Goal: Navigation & Orientation: Find specific page/section

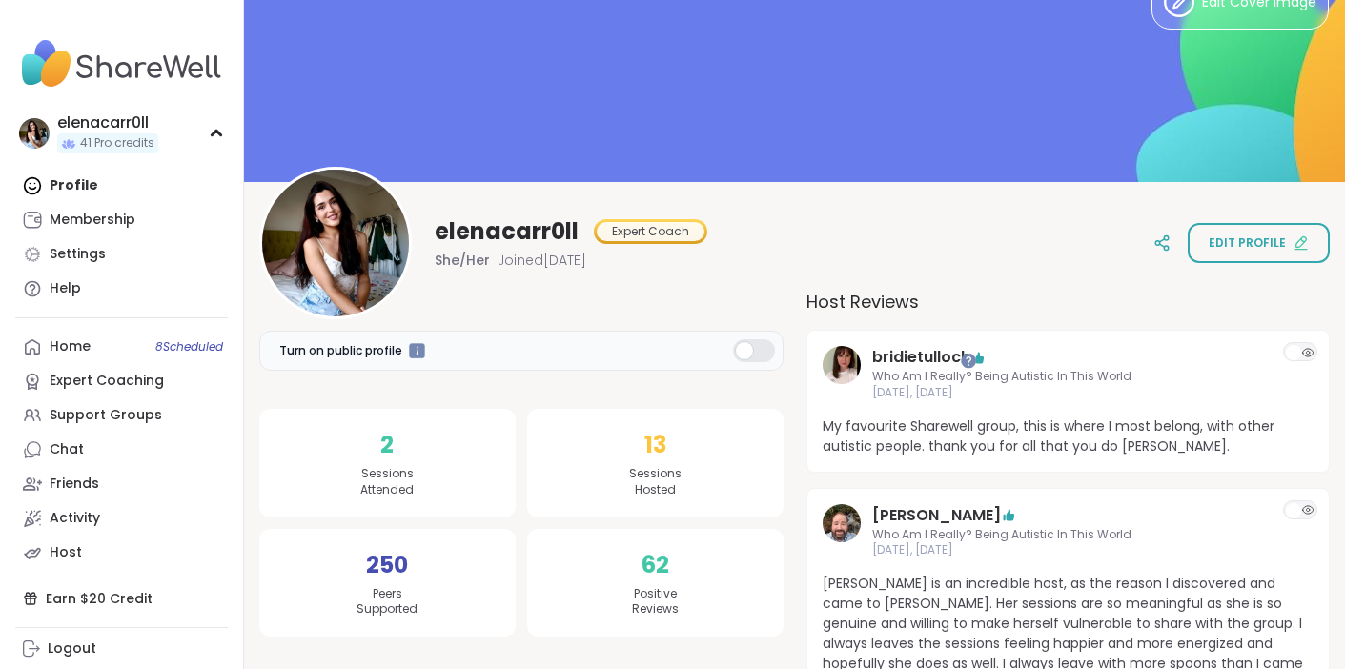
scroll to position [59, 0]
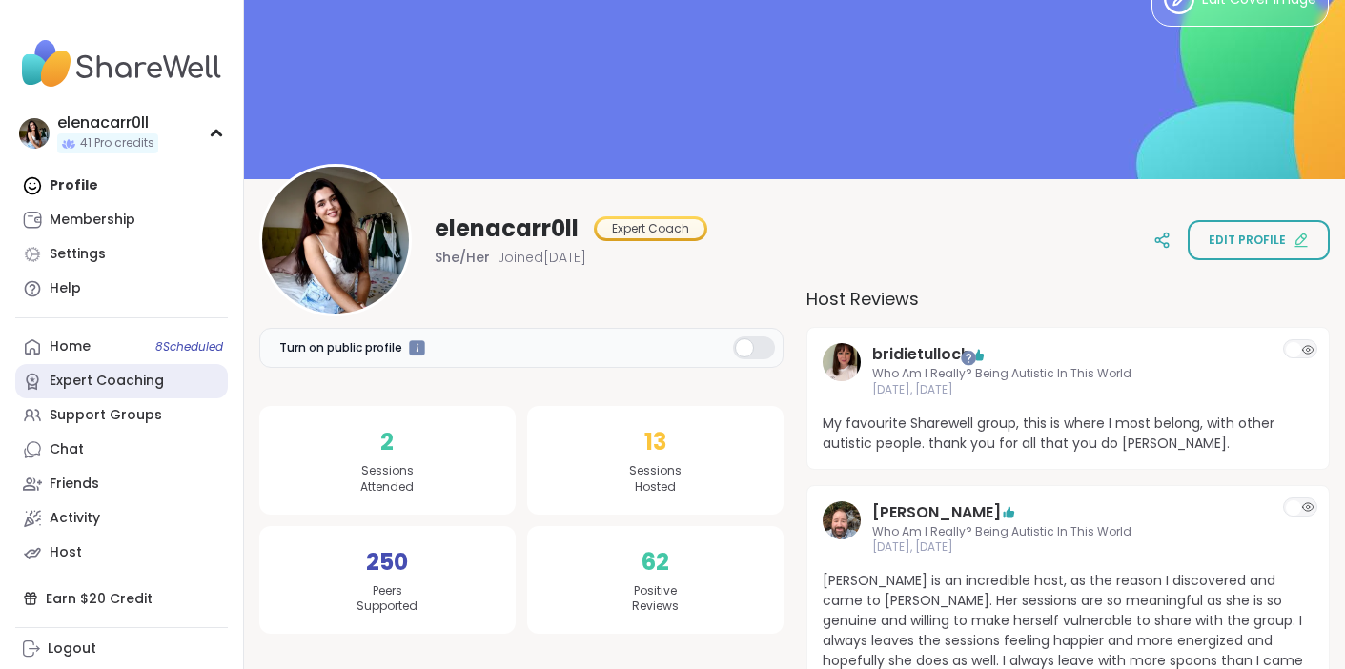
click at [103, 366] on link "Expert Coaching" at bounding box center [121, 381] width 213 height 34
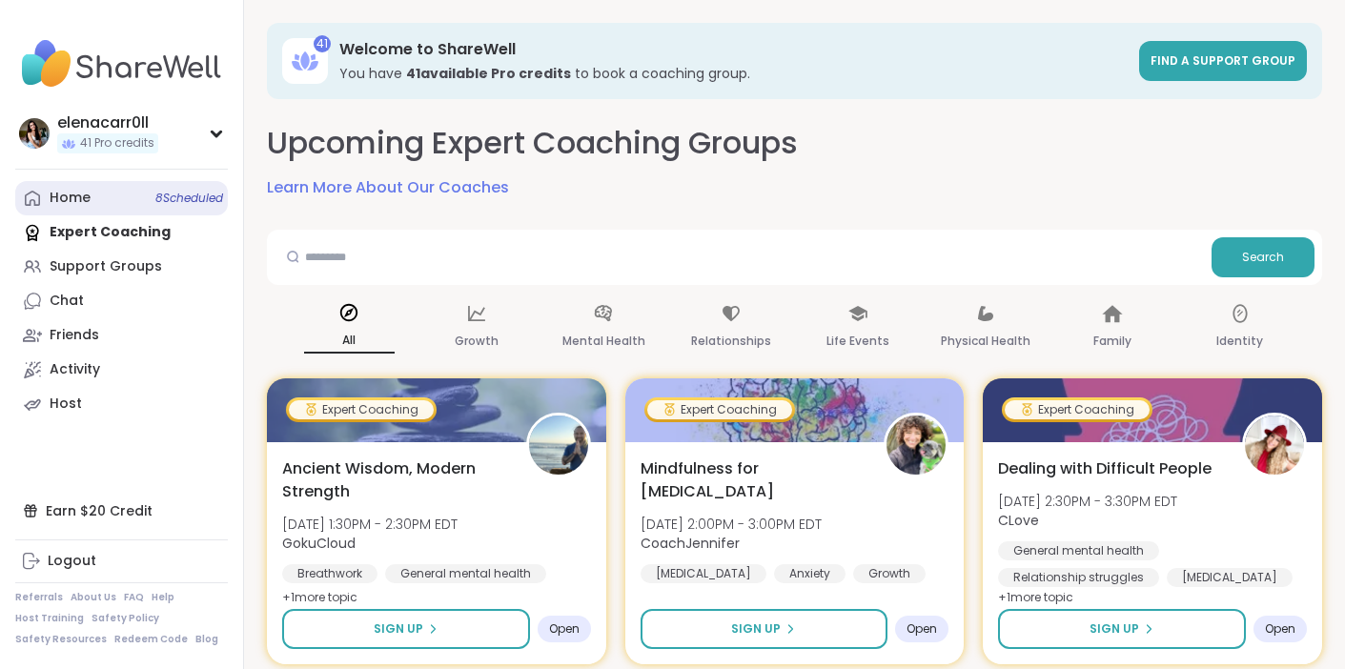
click at [109, 201] on link "Home 8 Scheduled" at bounding box center [121, 198] width 213 height 34
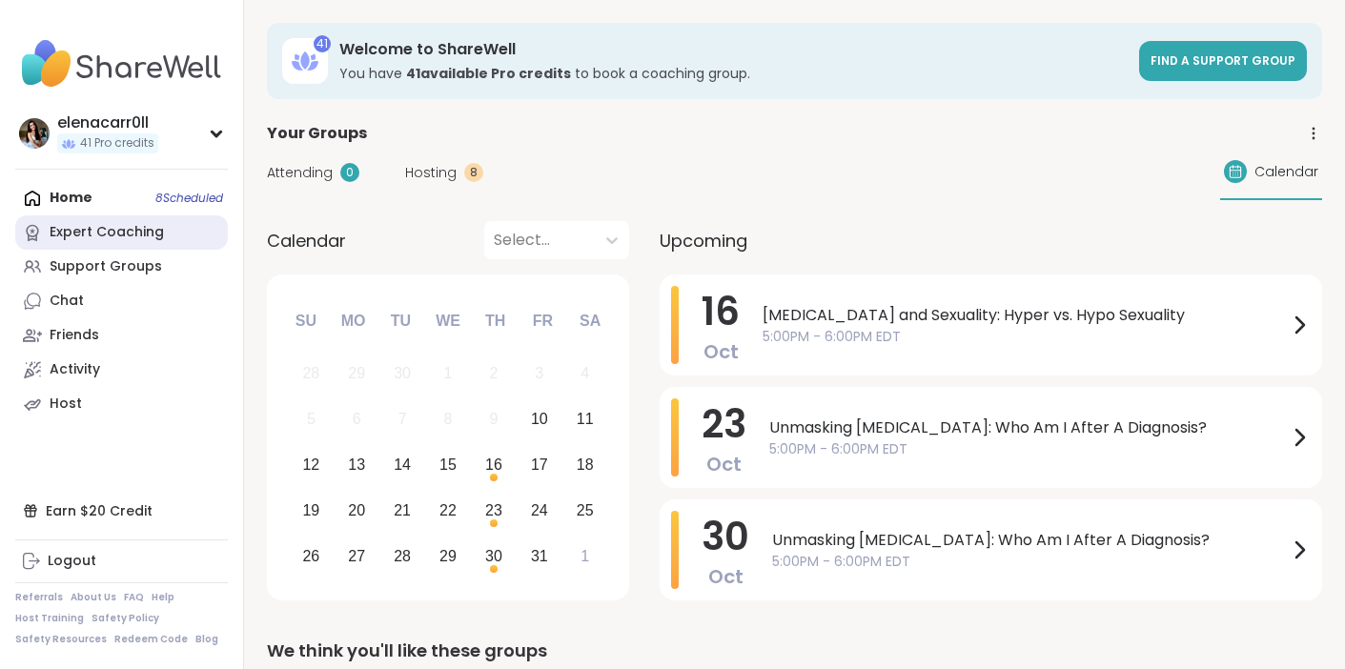
click at [112, 231] on div "Expert Coaching" at bounding box center [107, 232] width 114 height 19
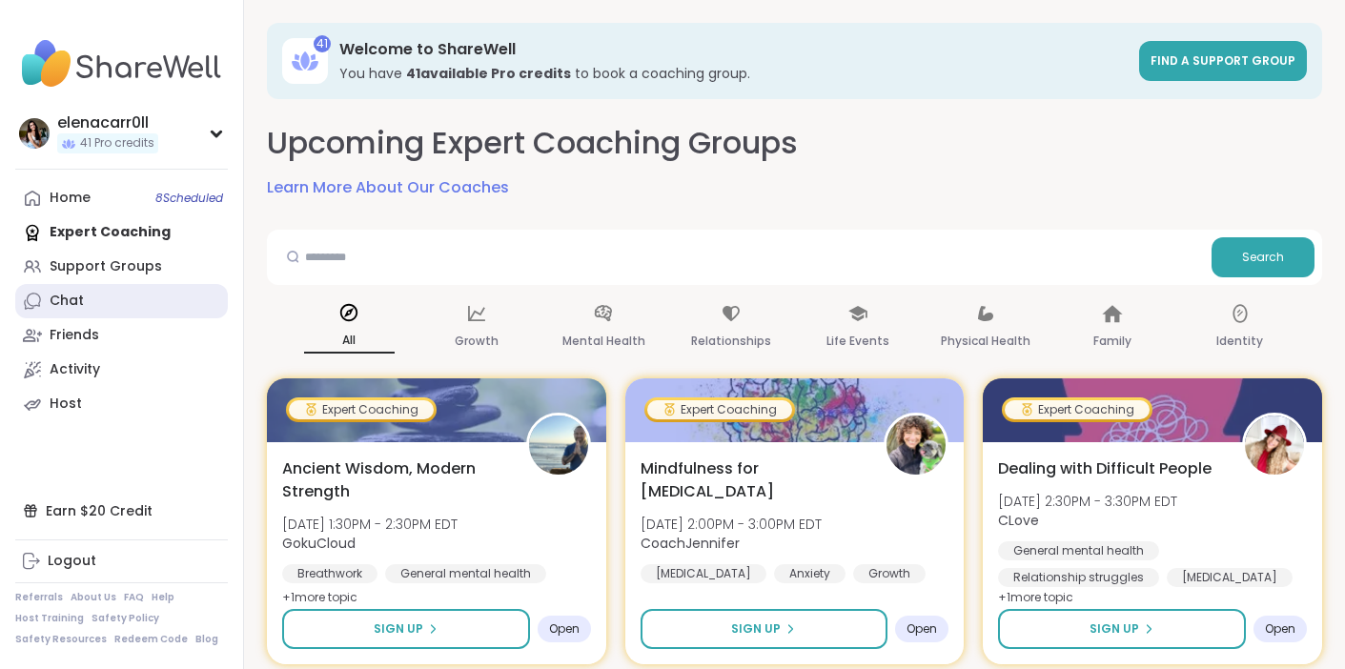
click at [167, 303] on link "Chat" at bounding box center [121, 301] width 213 height 34
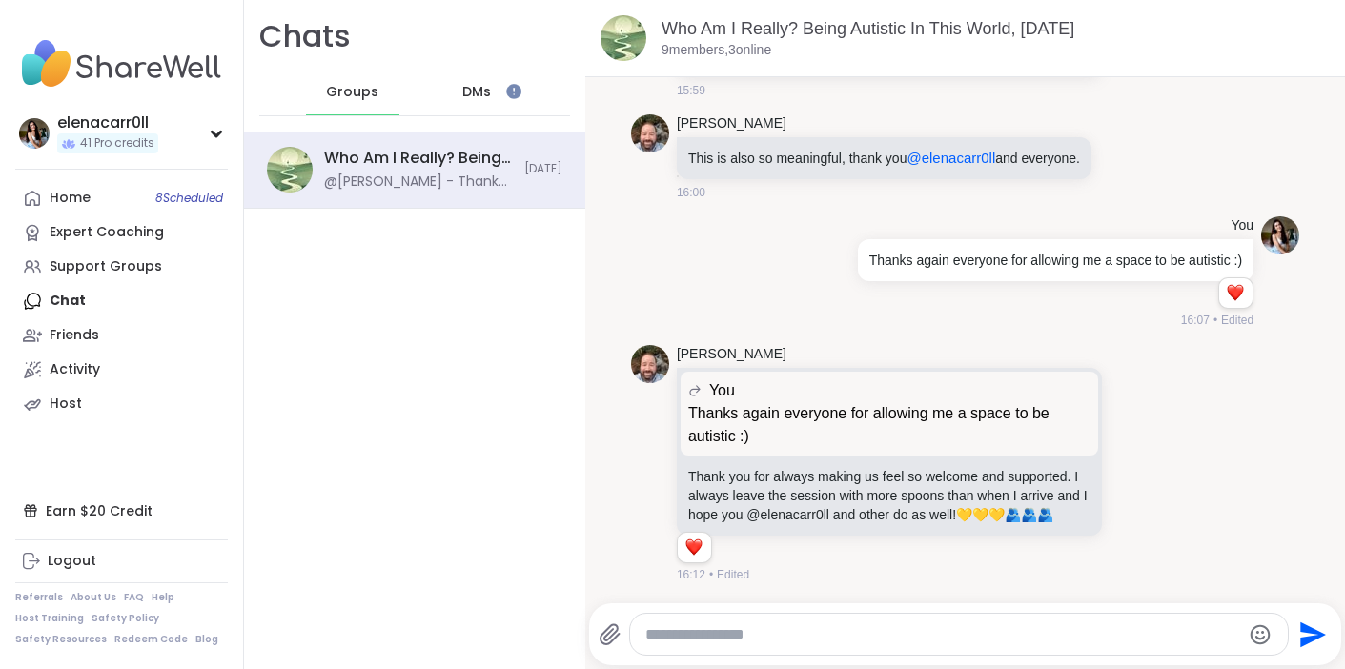
click at [479, 97] on span "DMs" at bounding box center [476, 92] width 29 height 19
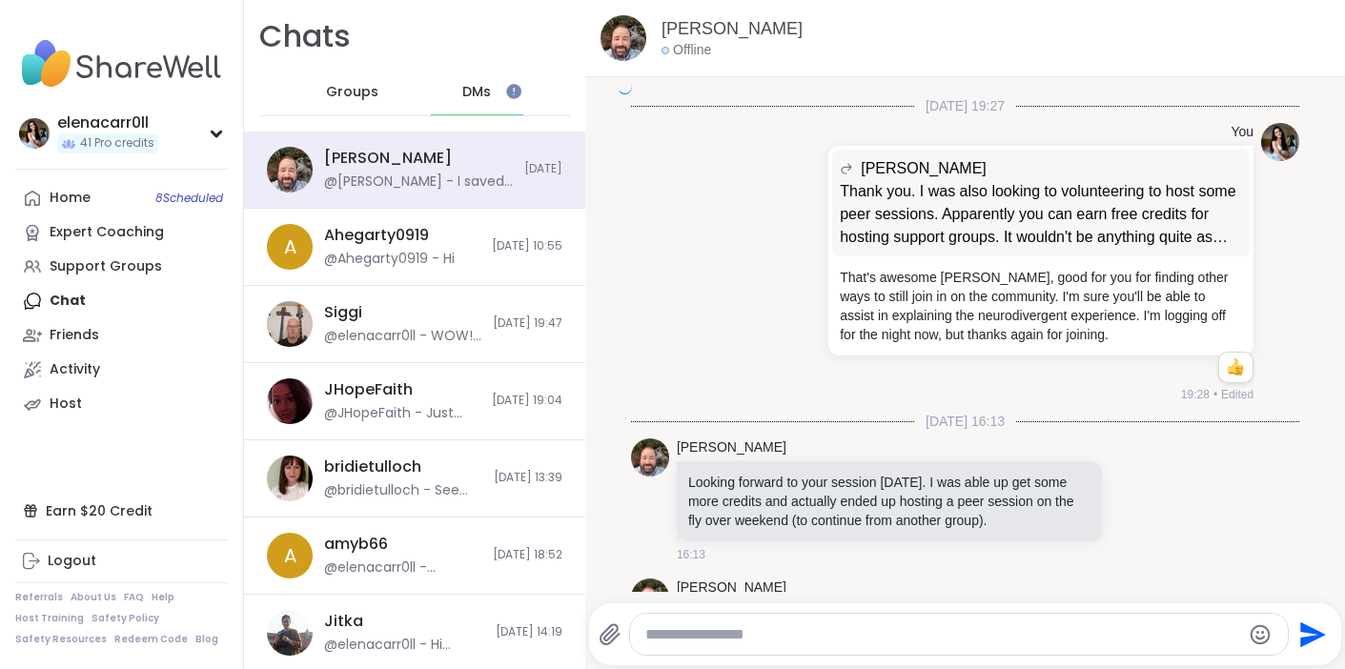
scroll to position [7834, 0]
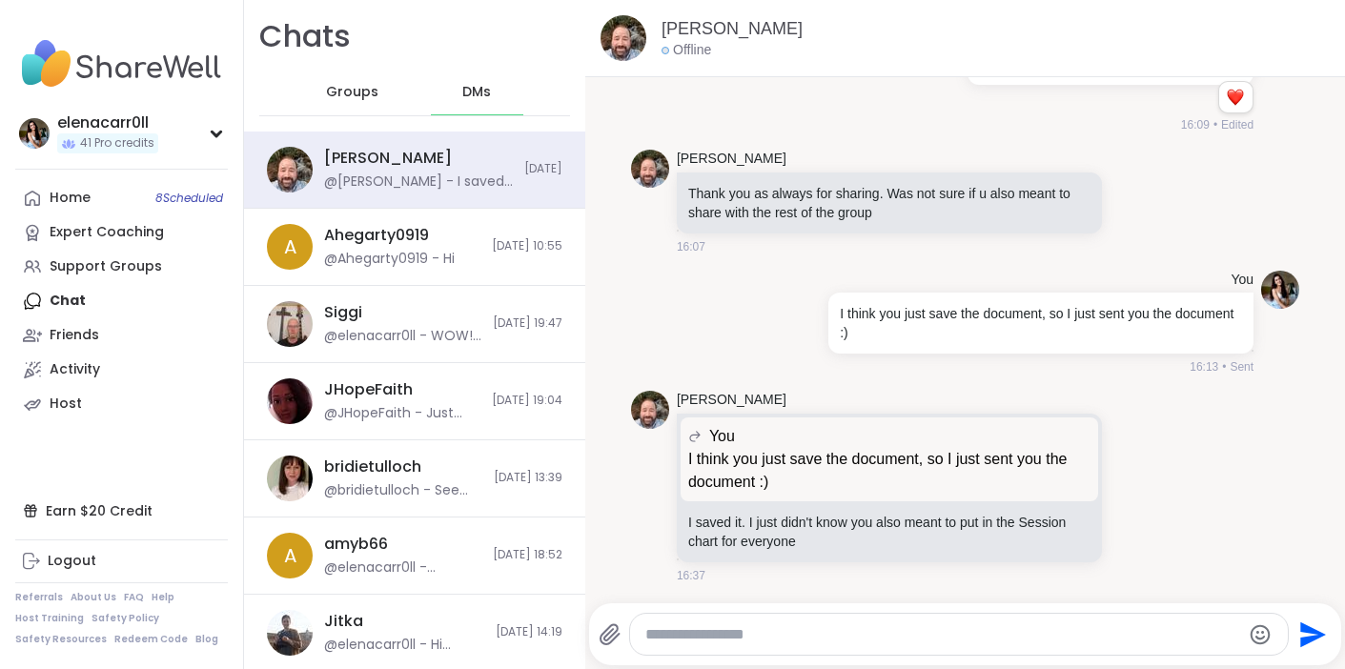
click at [322, 110] on div "Groups" at bounding box center [352, 93] width 93 height 46
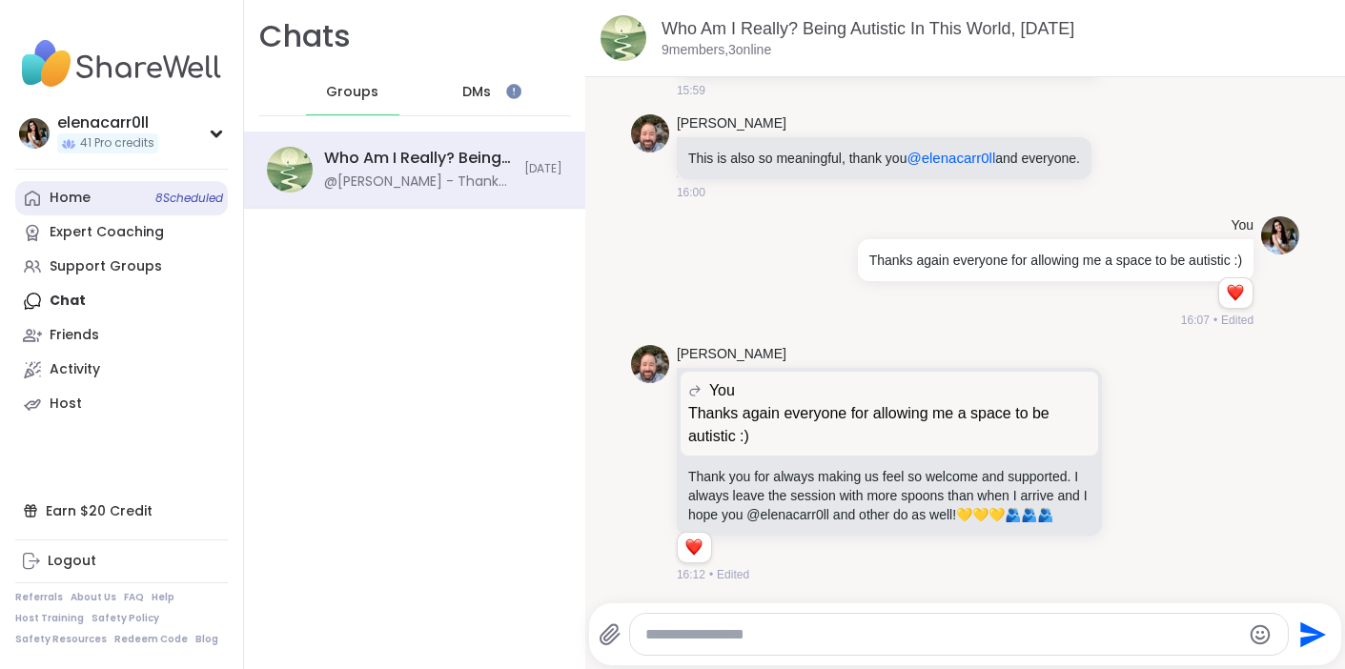
click at [78, 188] on link "Home 8 Scheduled" at bounding box center [121, 198] width 213 height 34
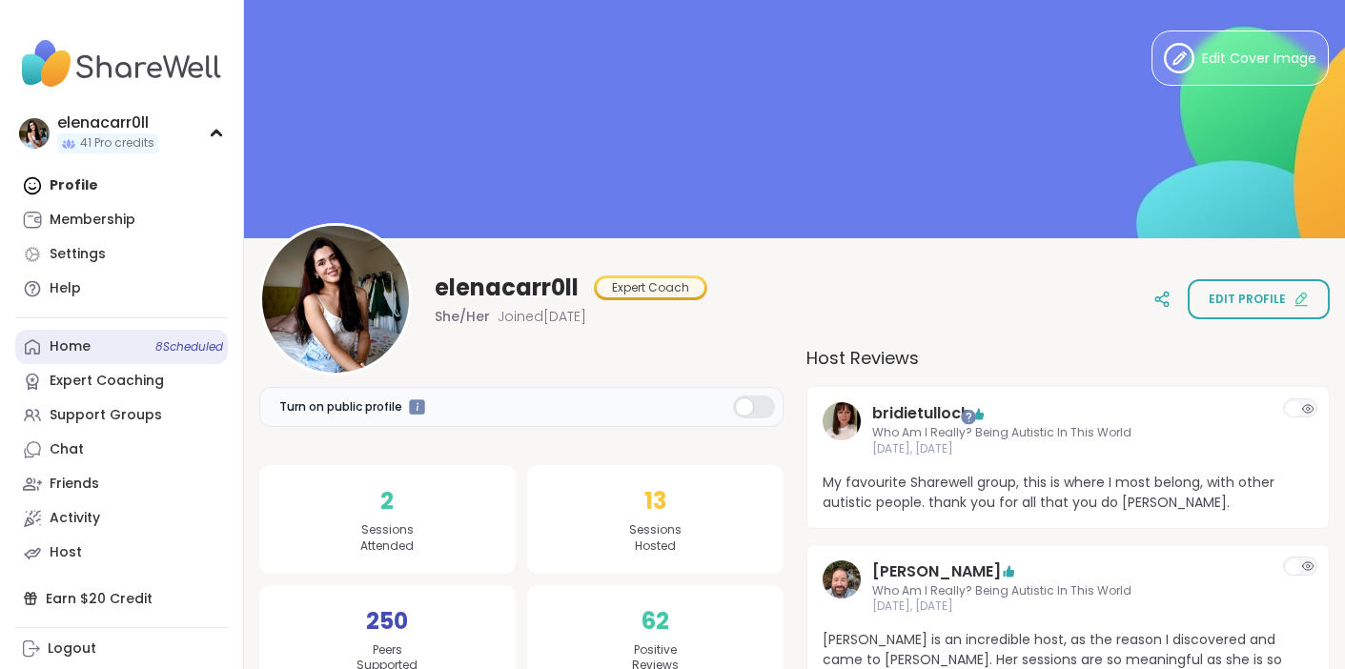
click at [89, 342] on div "Home 8 Scheduled" at bounding box center [70, 347] width 41 height 19
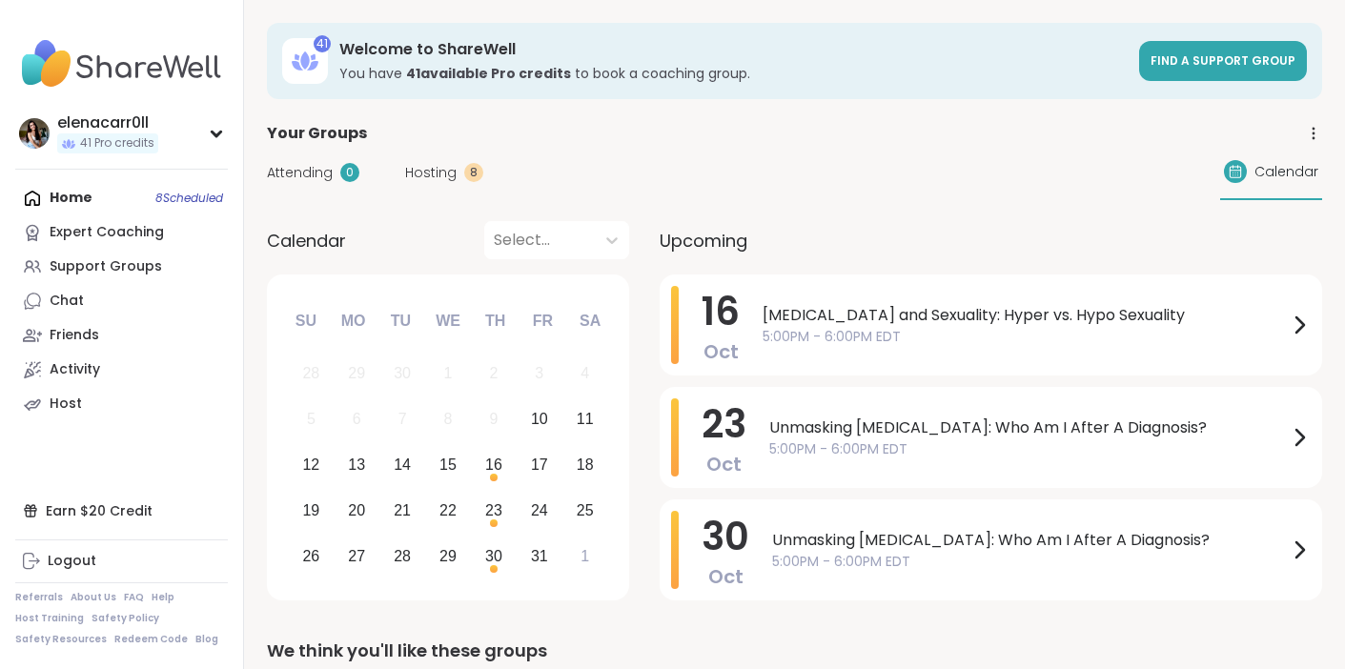
click at [459, 167] on div "Hosting 8" at bounding box center [444, 173] width 78 height 20
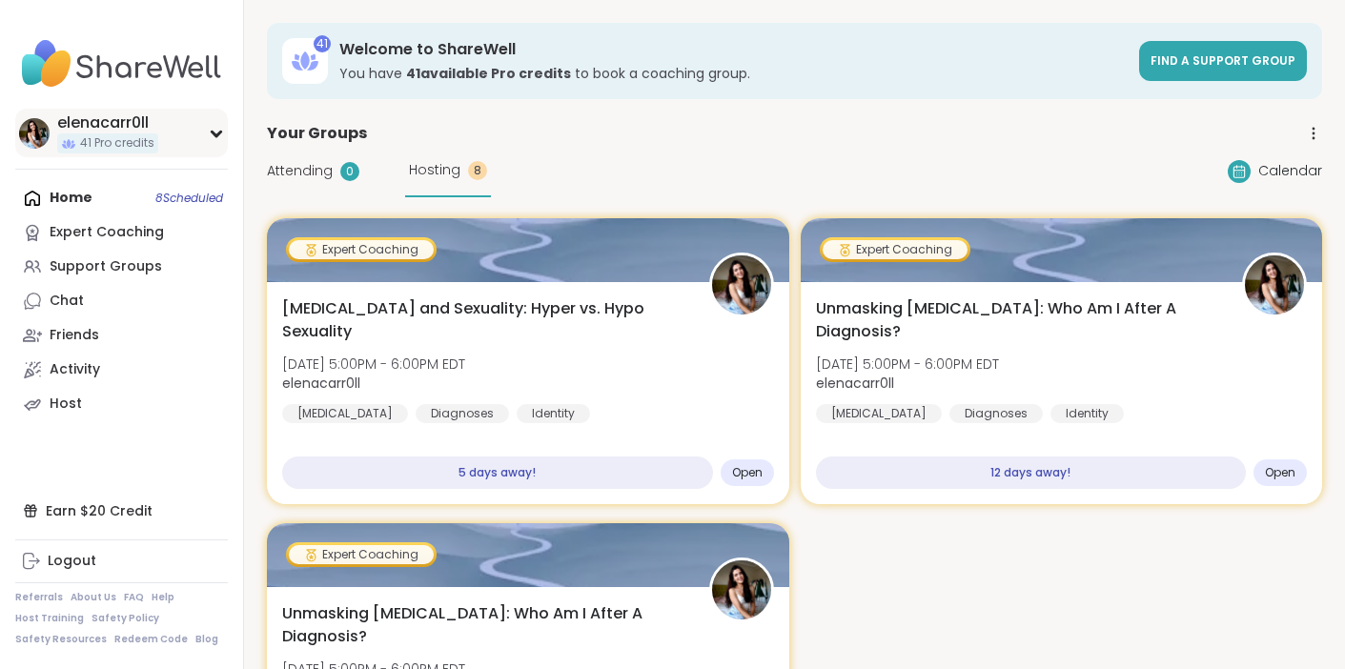
click at [184, 137] on div "elenacarr0ll 41 Pro credits" at bounding box center [121, 133] width 213 height 49
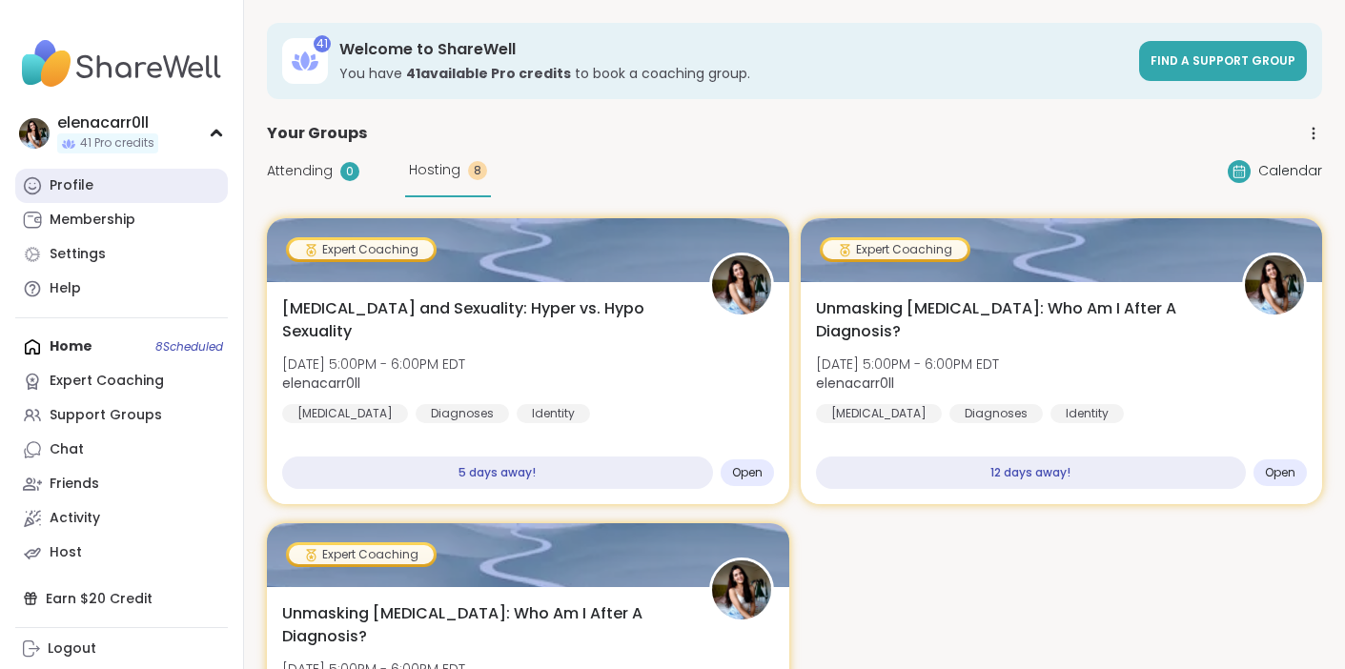
click at [115, 190] on link "Profile" at bounding box center [121, 186] width 213 height 34
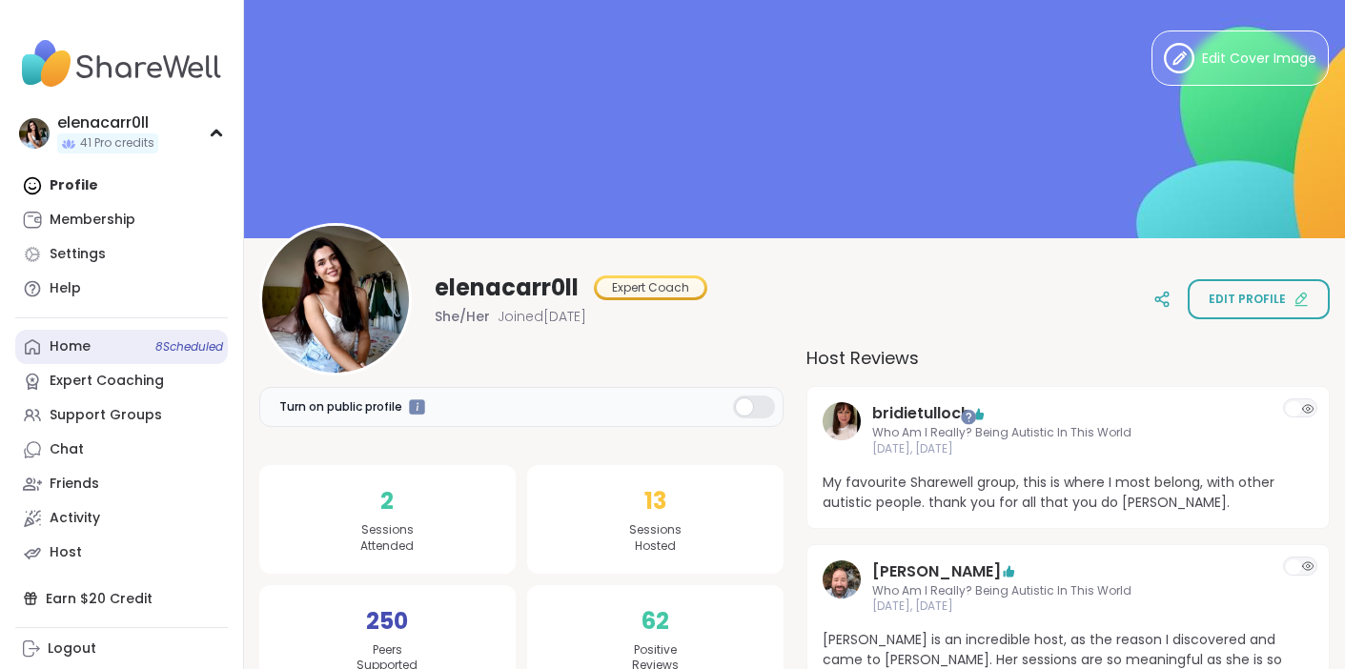
click at [88, 357] on link "Home 8 Scheduled" at bounding box center [121, 347] width 213 height 34
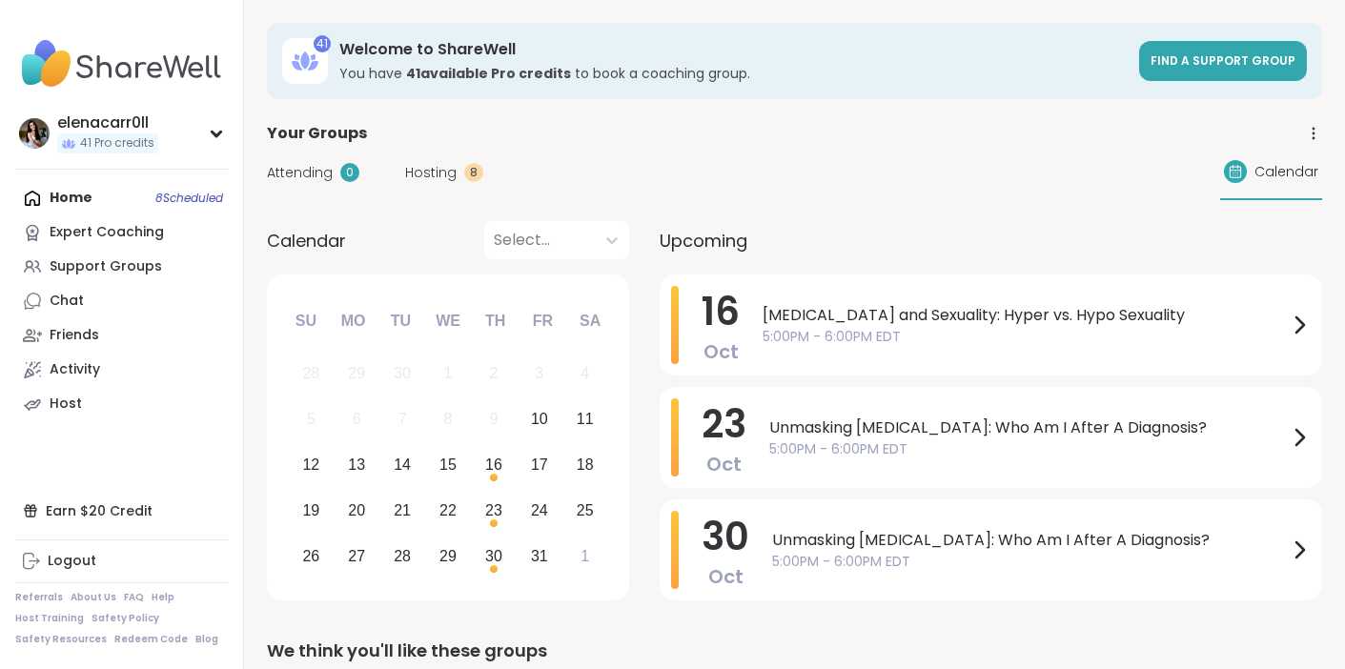
click at [398, 176] on div "Attending 0 Hosting 8" at bounding box center [375, 173] width 216 height 20
click at [415, 176] on span "Hosting" at bounding box center [430, 173] width 51 height 20
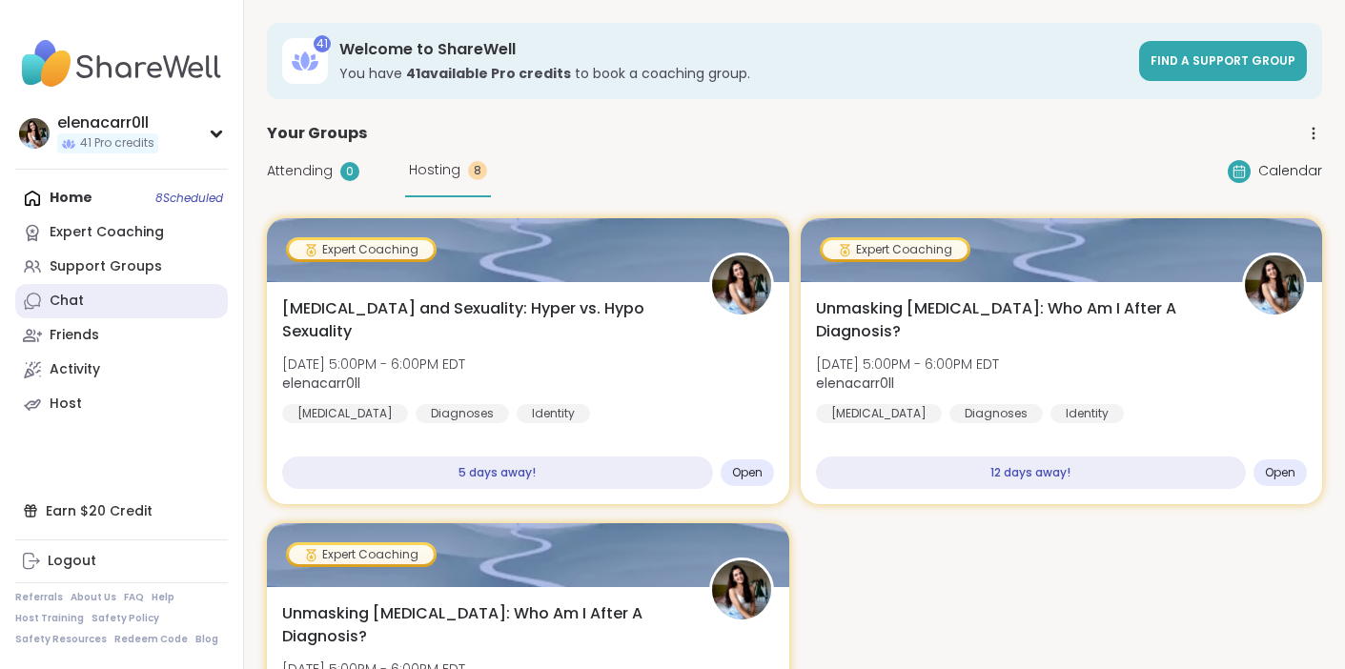
click at [129, 298] on link "Chat" at bounding box center [121, 301] width 213 height 34
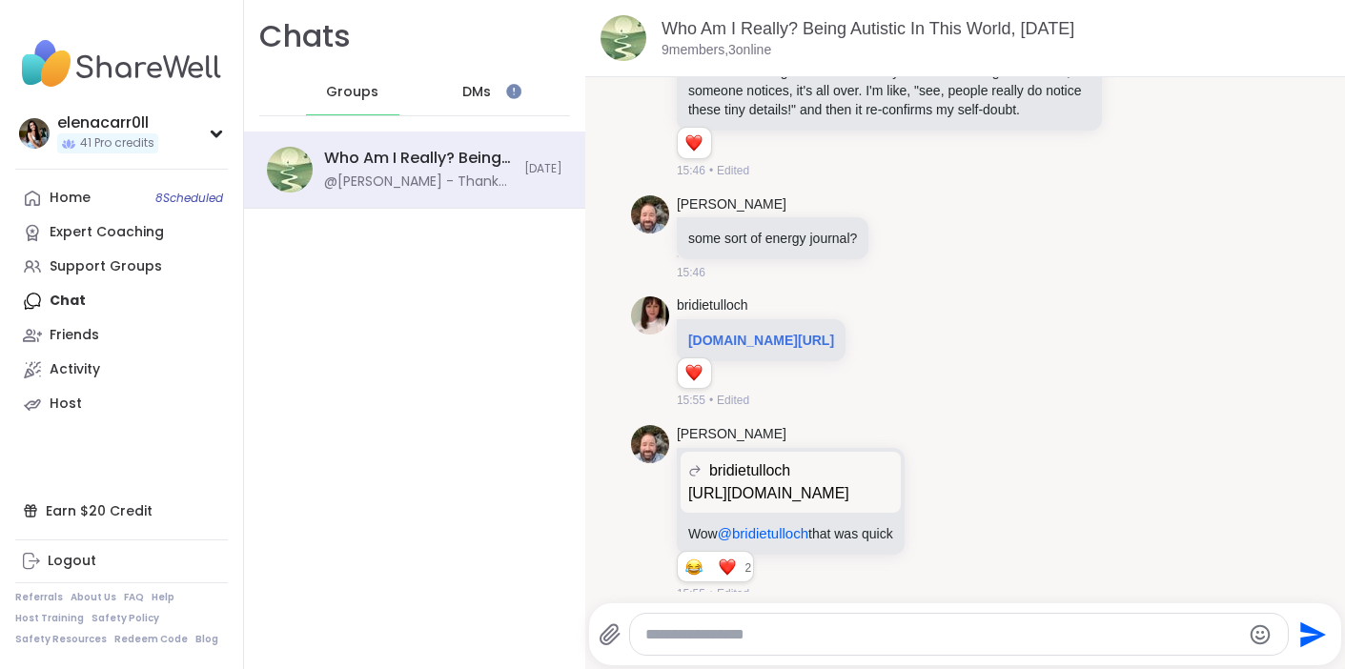
scroll to position [7969, 0]
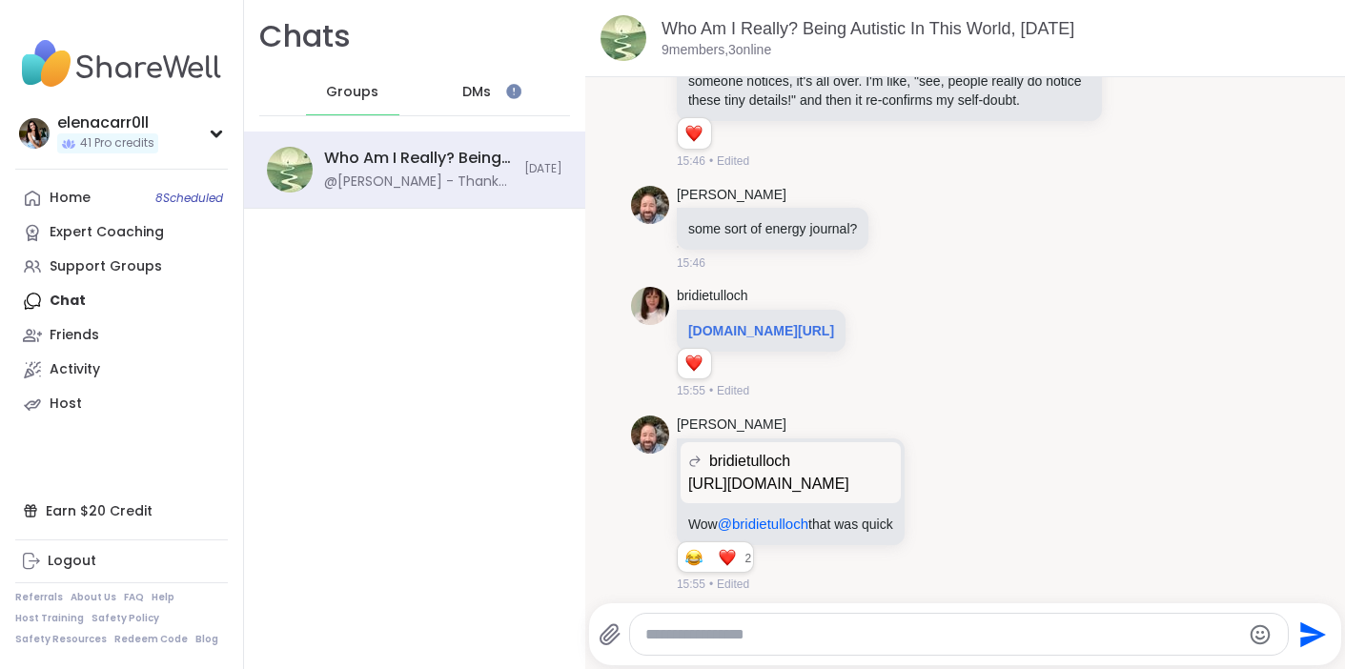
click at [717, 323] on link "[DOMAIN_NAME][URL]" at bounding box center [761, 330] width 146 height 15
